Goal: Task Accomplishment & Management: Manage account settings

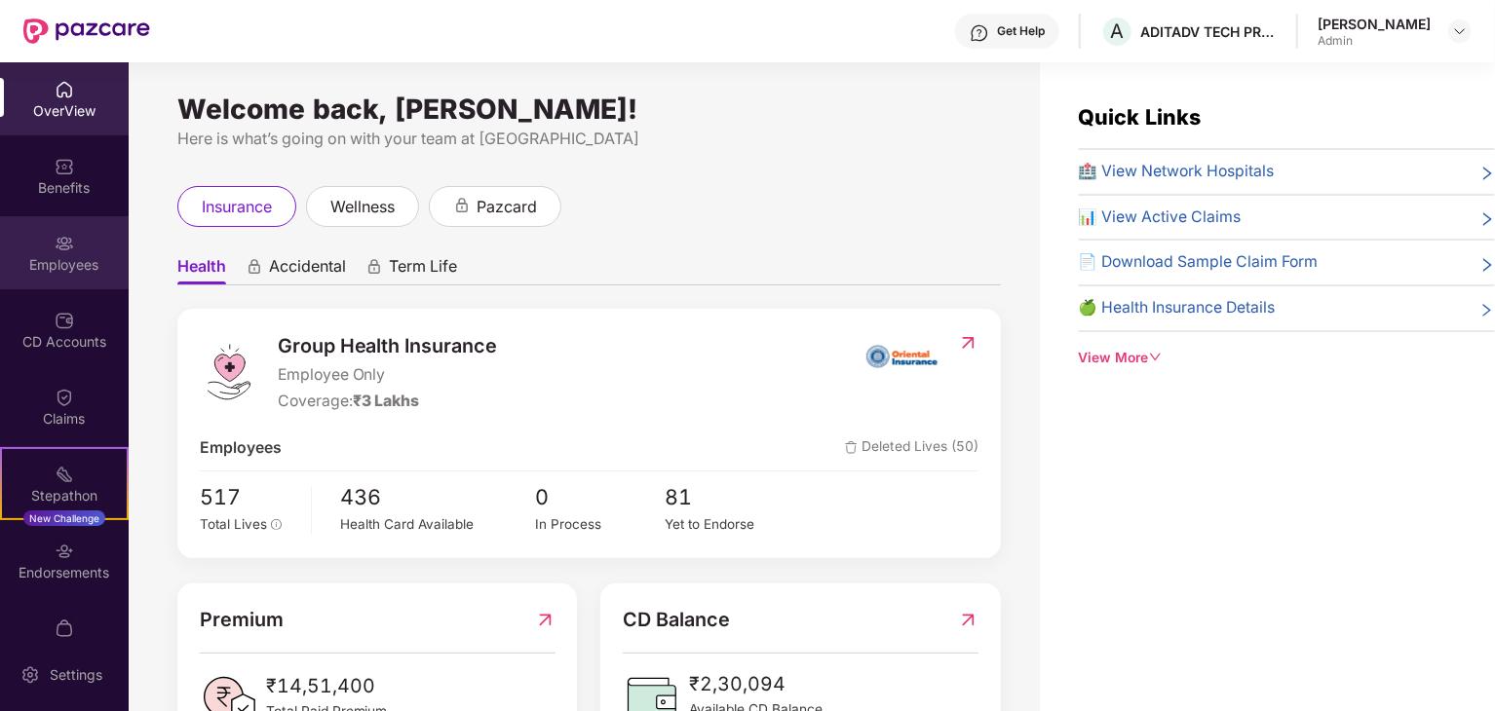
click at [74, 247] on div "Employees" at bounding box center [64, 252] width 129 height 73
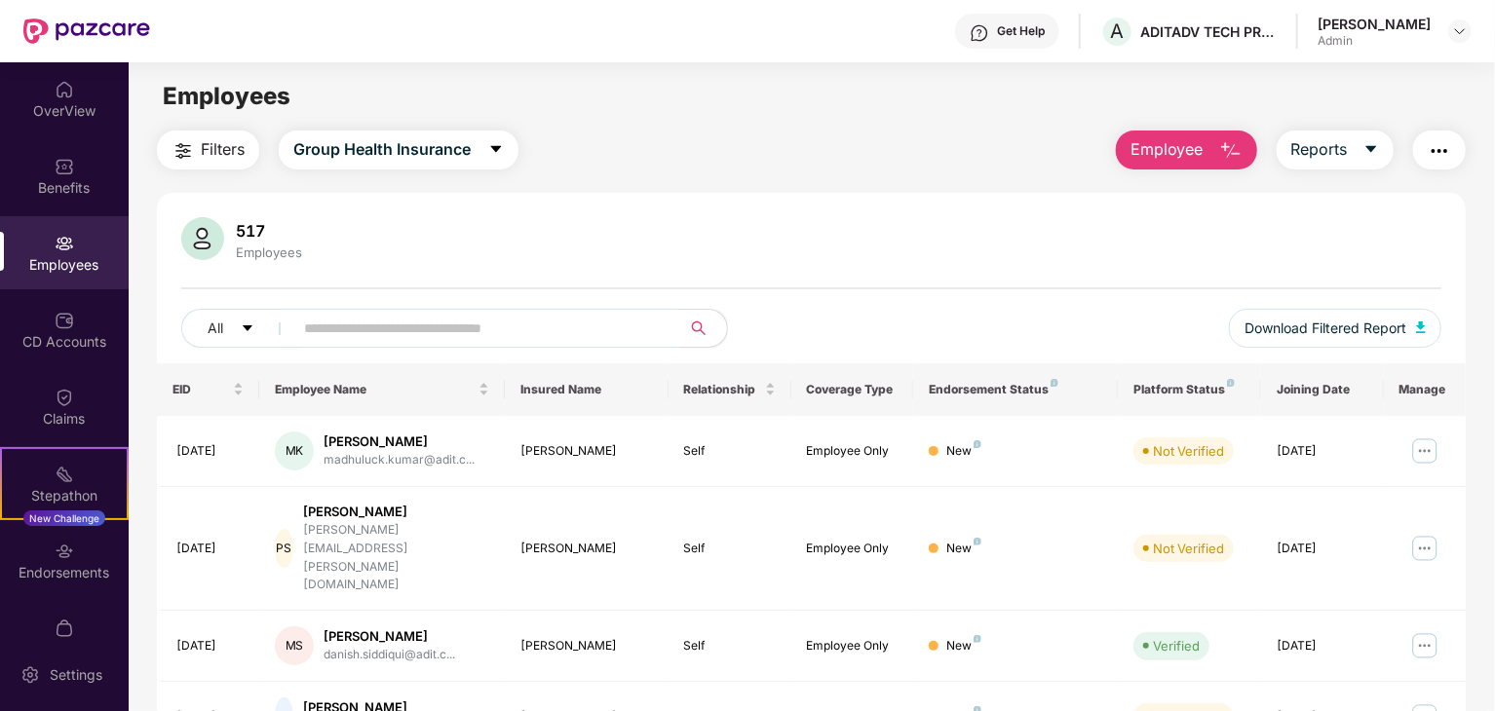
click at [1196, 146] on span "Employee" at bounding box center [1166, 149] width 73 height 24
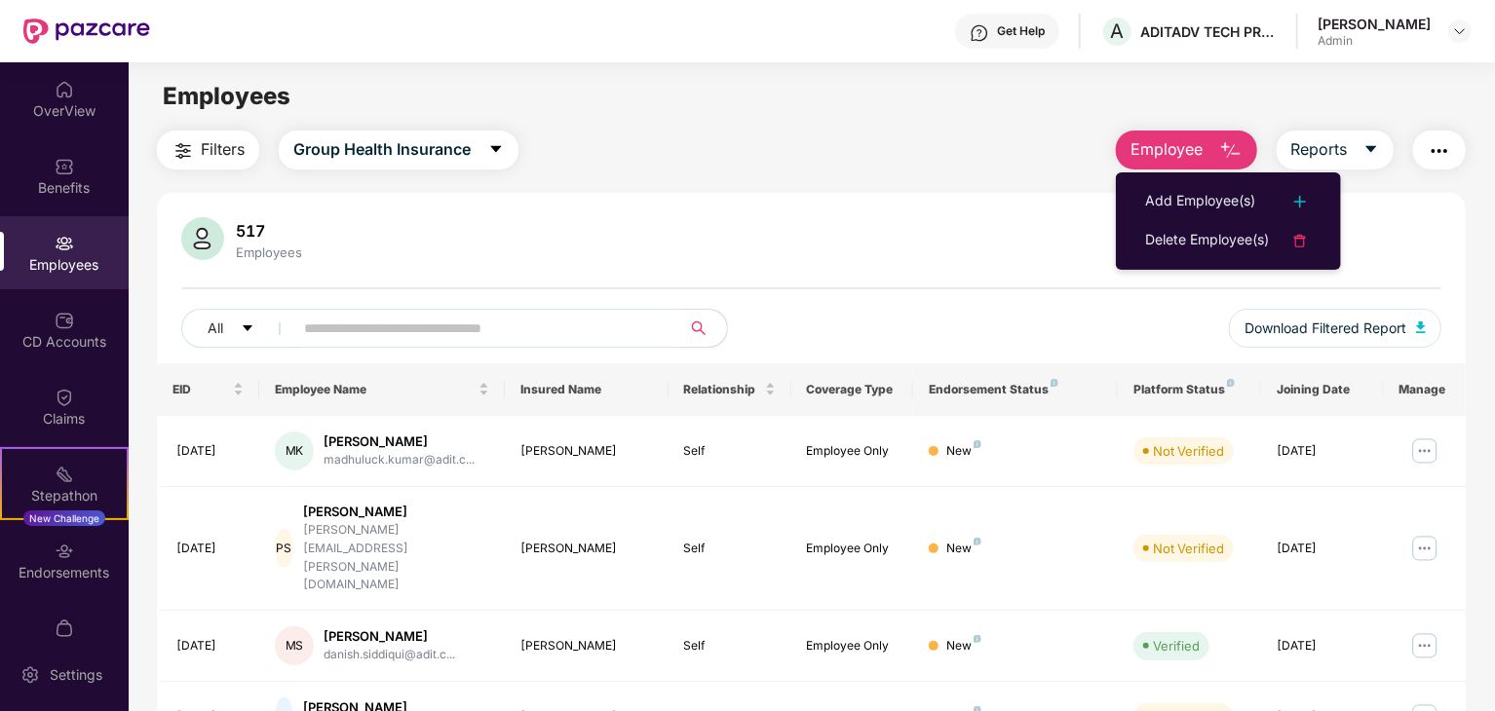
click at [452, 317] on input "text" at bounding box center [479, 328] width 350 height 29
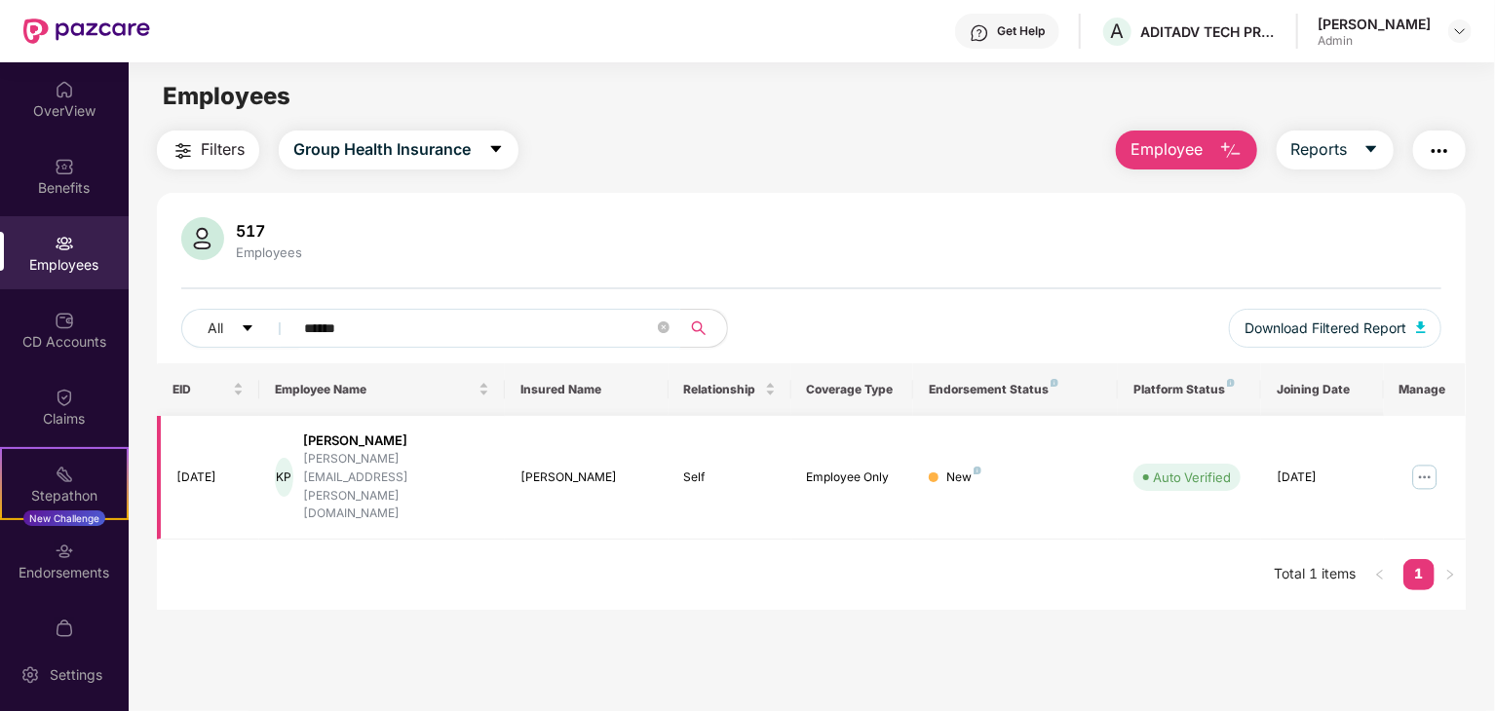
type input "******"
click at [1419, 462] on img at bounding box center [1424, 477] width 31 height 31
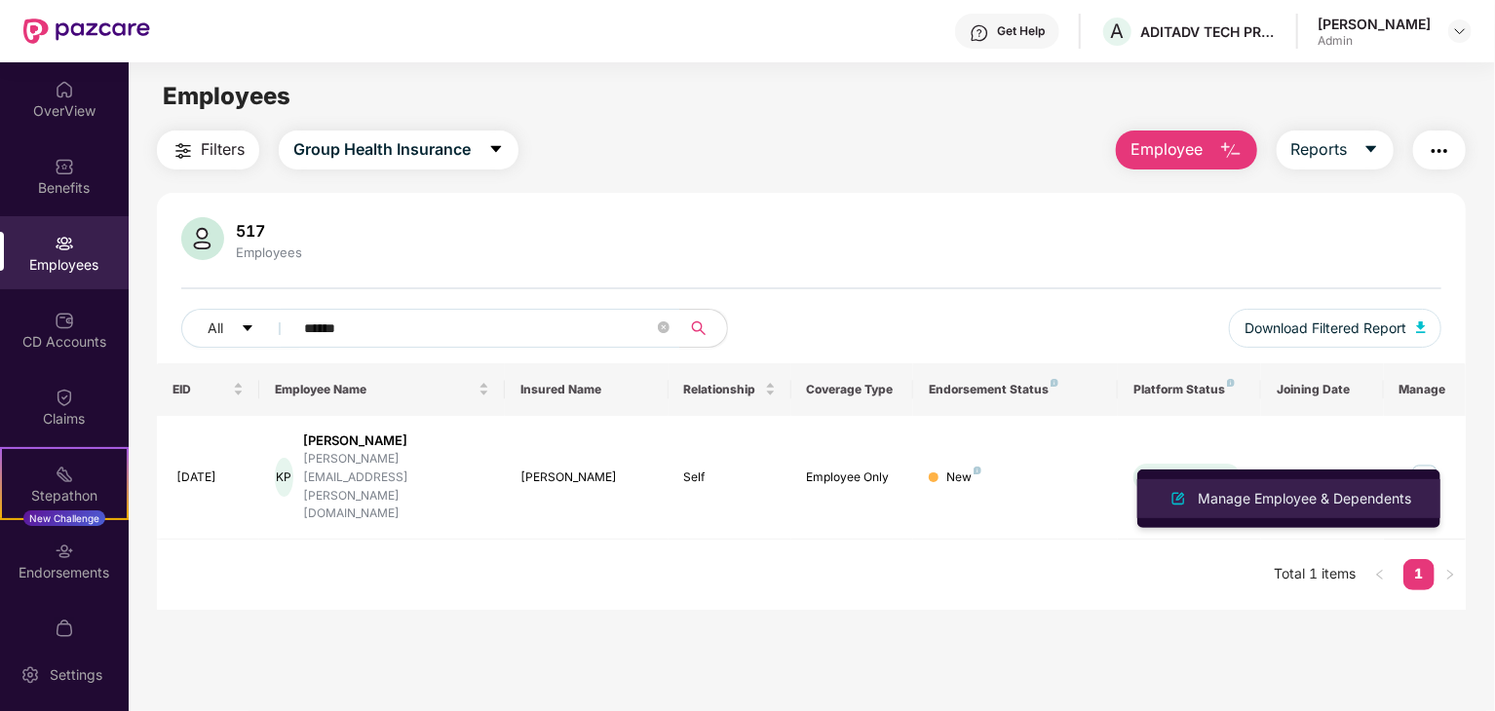
click at [1271, 496] on div "Manage Employee & Dependents" at bounding box center [1304, 498] width 221 height 21
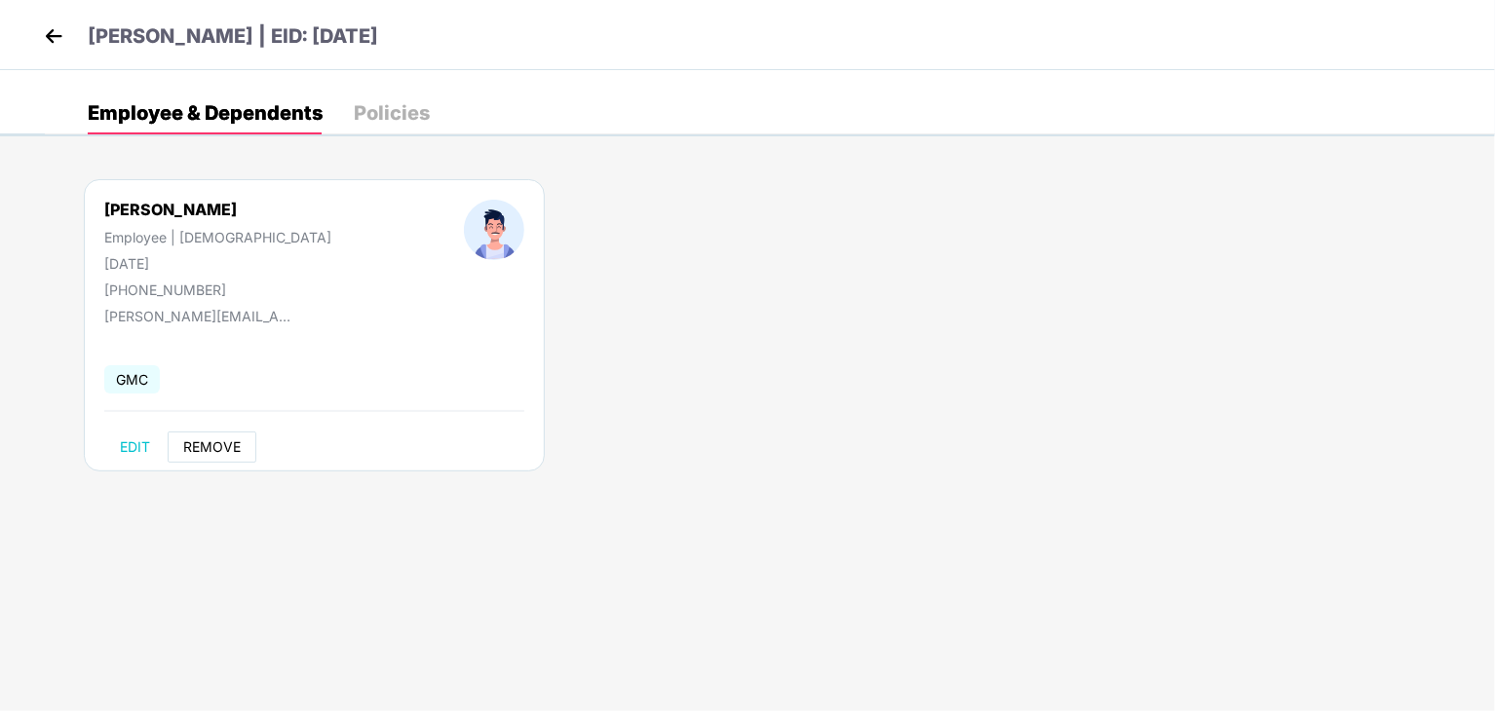
click at [211, 445] on span "REMOVE" at bounding box center [211, 448] width 57 height 16
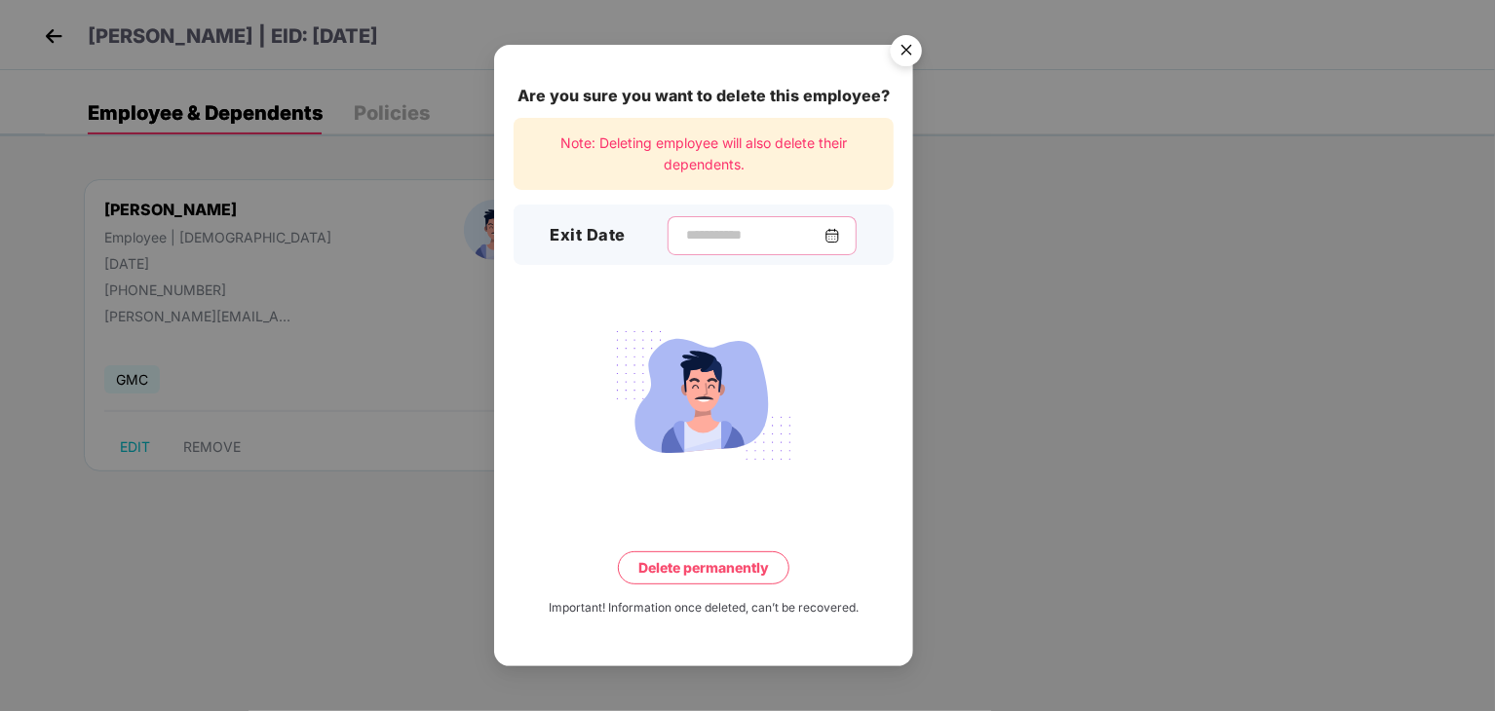
click at [708, 226] on input at bounding box center [754, 235] width 140 height 20
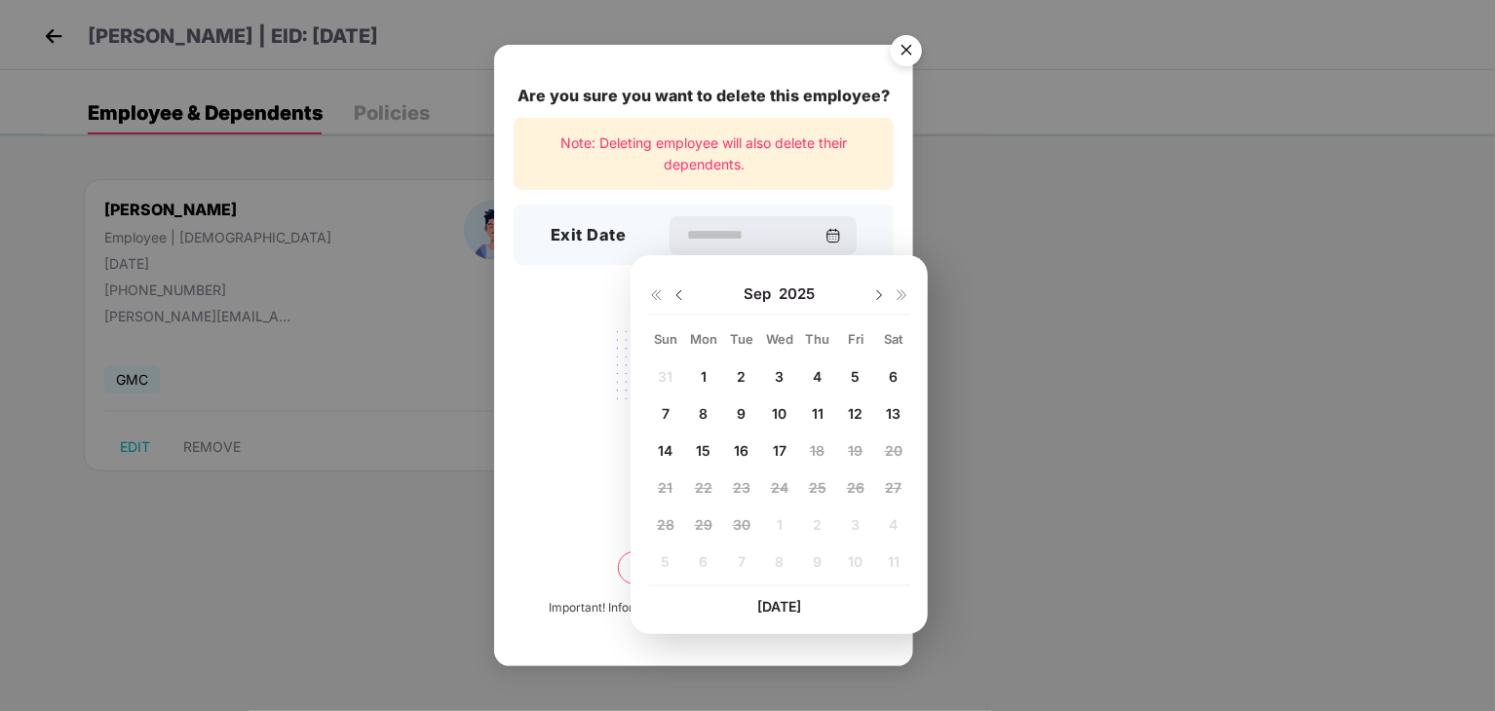
click at [741, 448] on span "16" at bounding box center [741, 450] width 15 height 17
type input "**********"
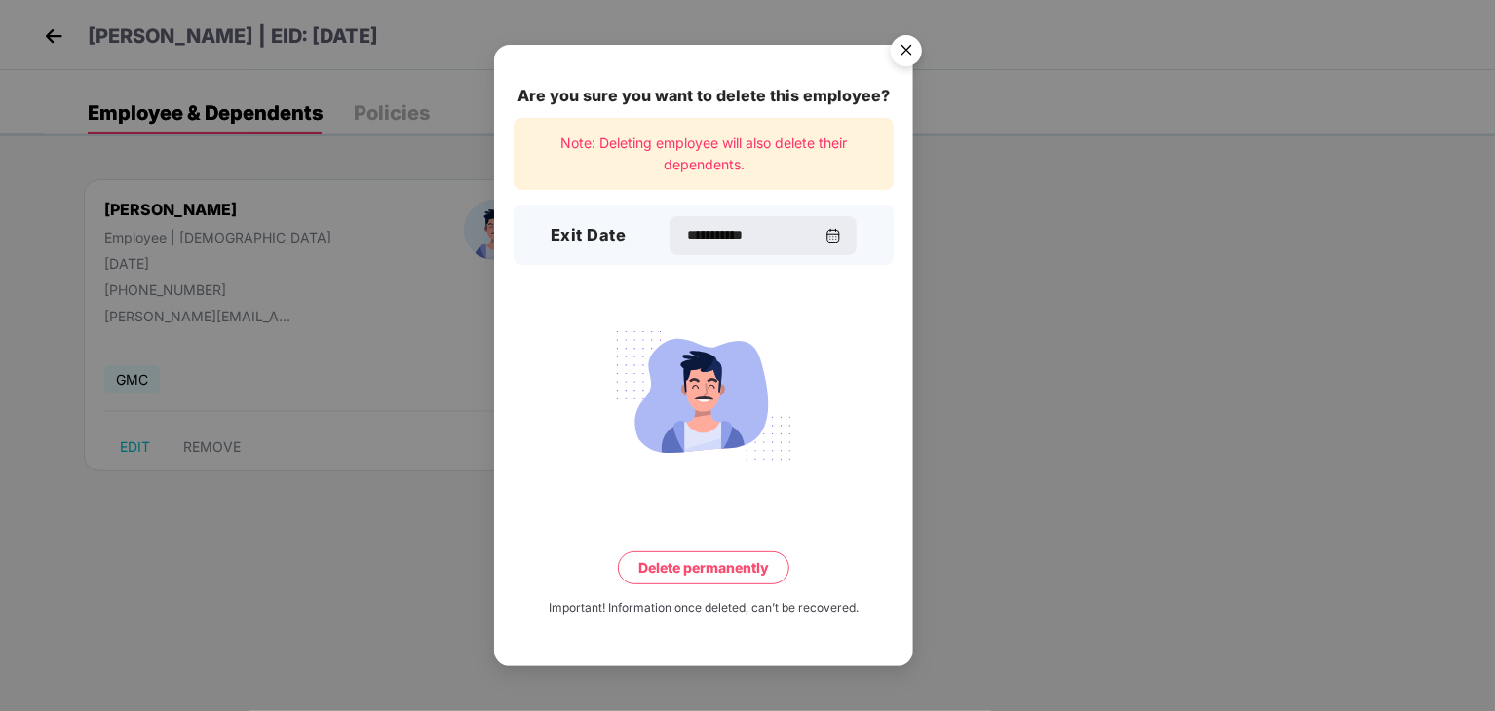
click at [707, 570] on button "Delete permanently" at bounding box center [704, 568] width 172 height 33
